Goal: Navigation & Orientation: Find specific page/section

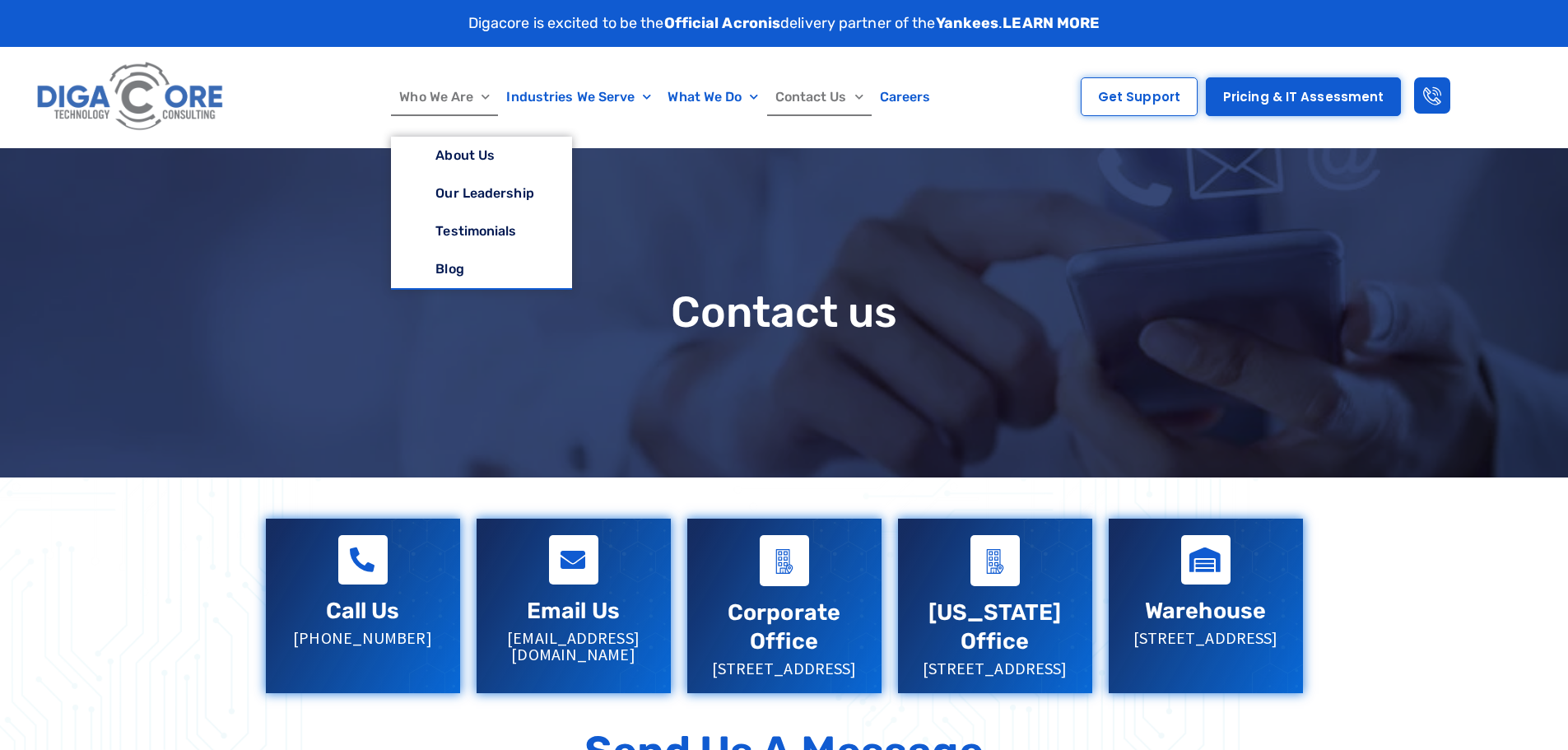
click at [463, 93] on link "Who We Are" at bounding box center [444, 97] width 107 height 38
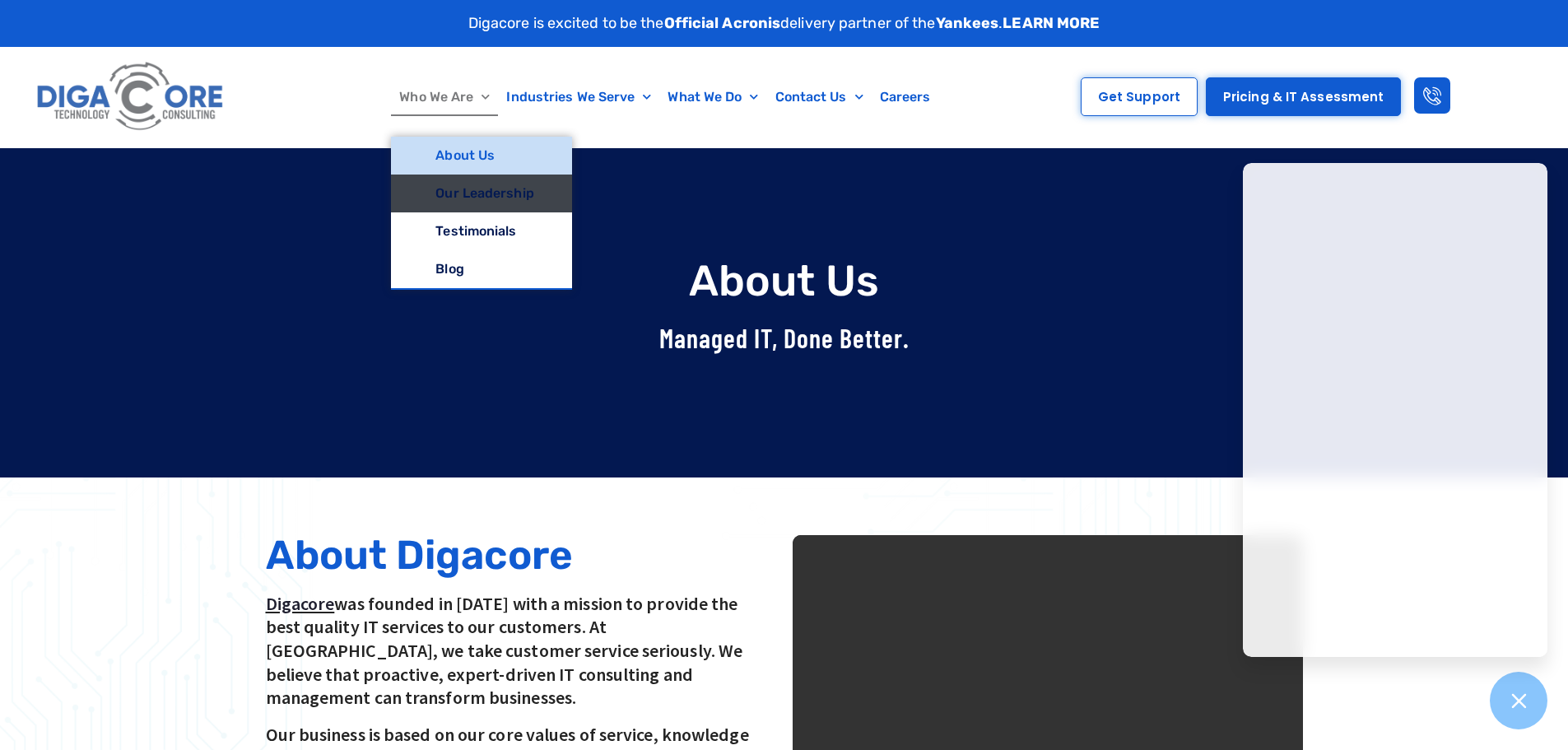
click at [476, 184] on link "Our Leadership" at bounding box center [480, 193] width 180 height 38
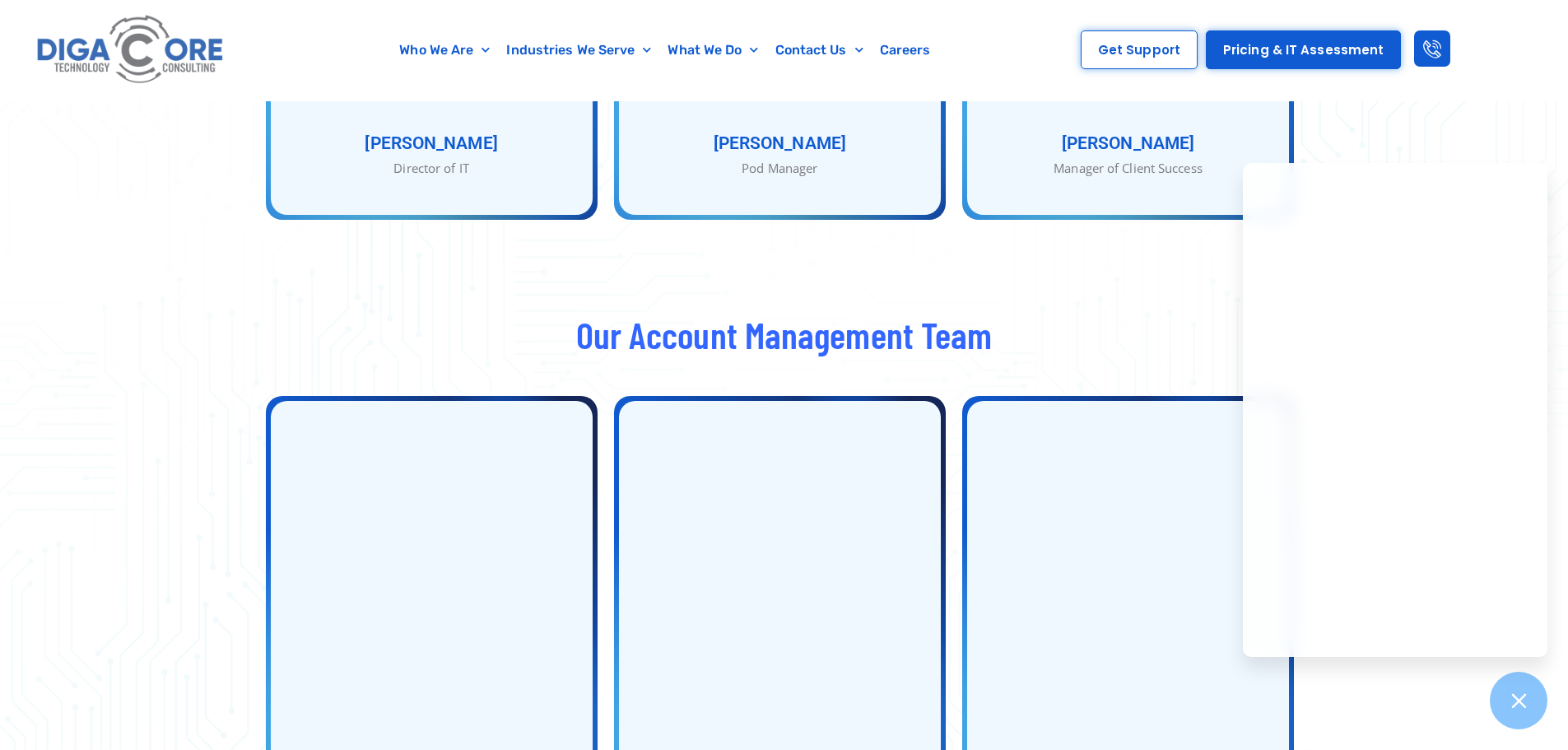
scroll to position [2304, 0]
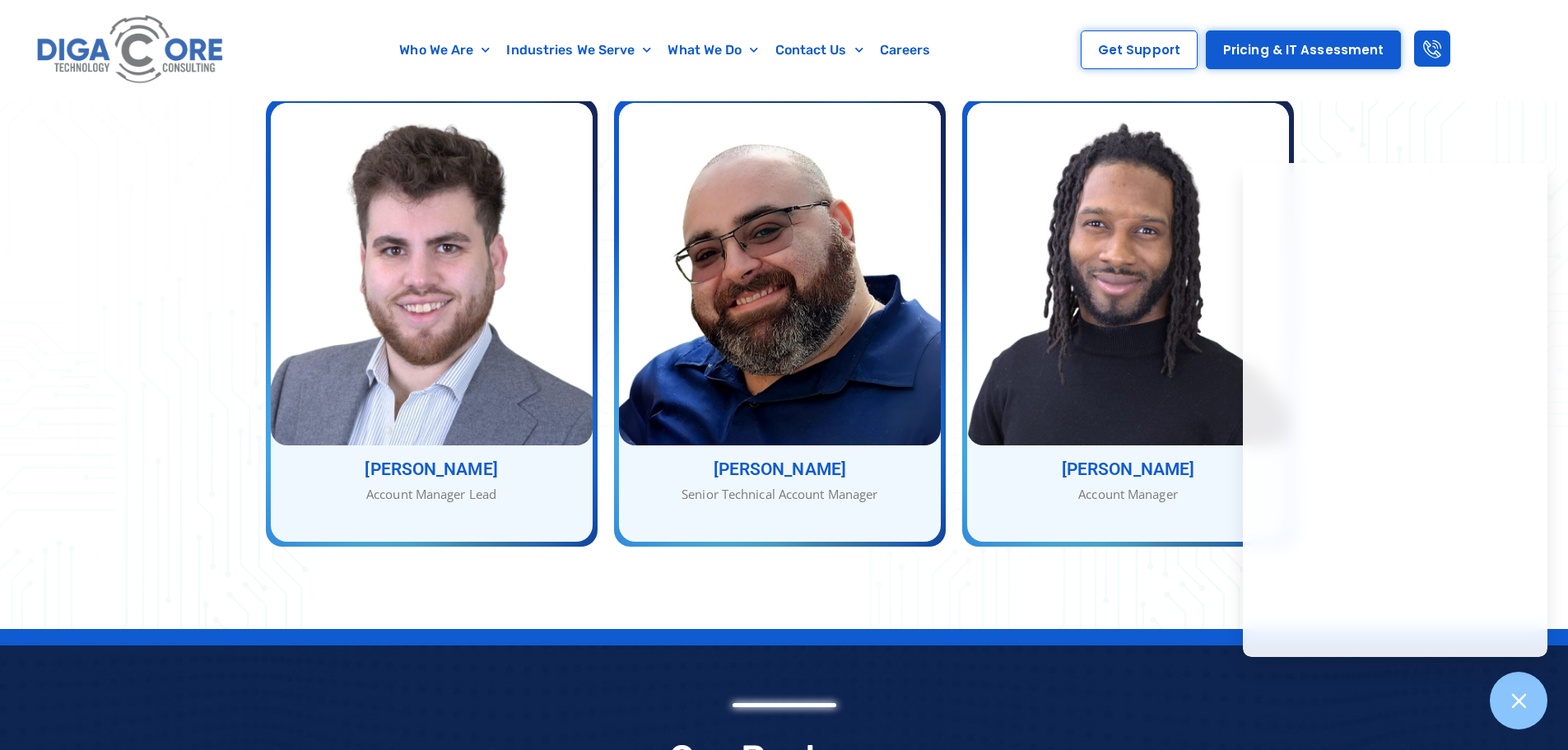
drag, startPoint x: 196, startPoint y: 314, endPoint x: 196, endPoint y: 242, distance: 72.0
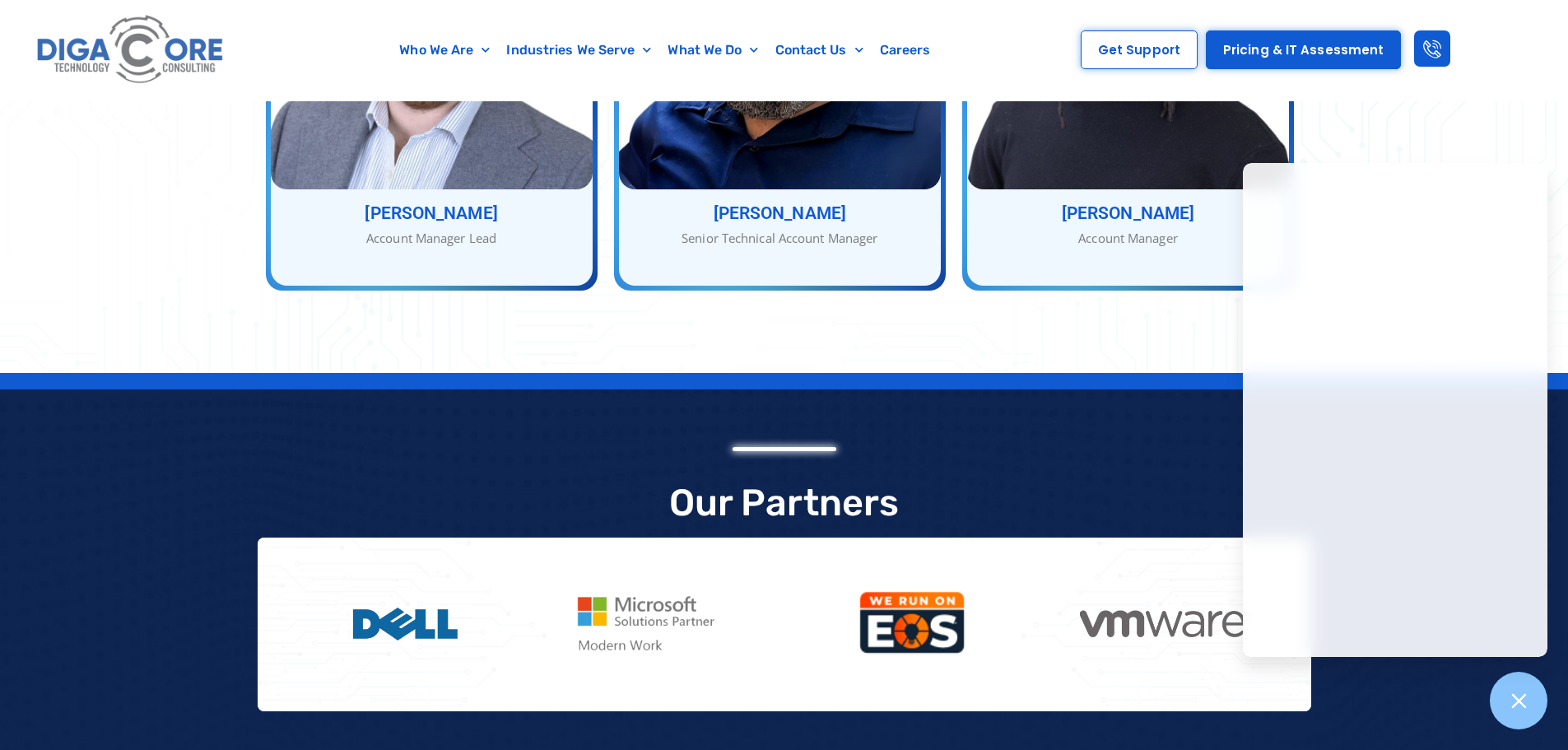
scroll to position [0, 0]
